Goal: Task Accomplishment & Management: Manage account settings

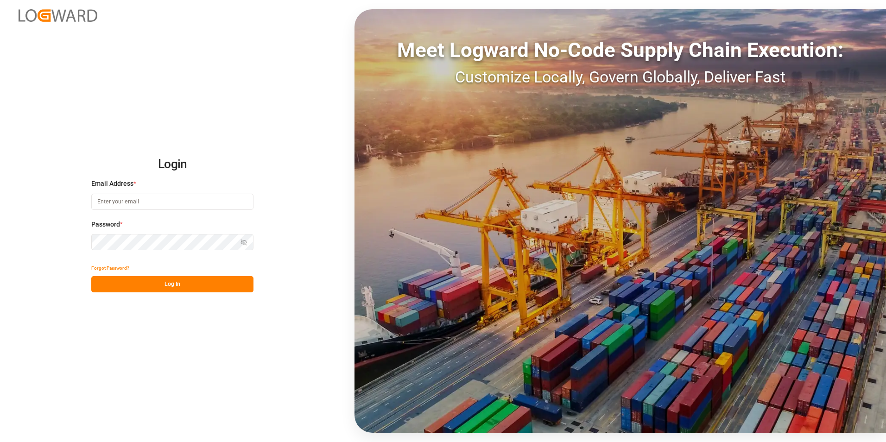
type input "[PERSON_NAME][EMAIL_ADDRESS][DOMAIN_NAME]"
click at [126, 289] on button "Log In" at bounding box center [172, 284] width 162 height 16
click at [147, 202] on input "[PERSON_NAME][EMAIL_ADDRESS][DOMAIN_NAME]" at bounding box center [172, 202] width 162 height 16
type input "[PERSON_NAME][EMAIL_ADDRESS][PERSON_NAME][DOMAIN_NAME]"
click at [110, 284] on button "Log In" at bounding box center [172, 284] width 162 height 16
